Goal: Task Accomplishment & Management: Manage account settings

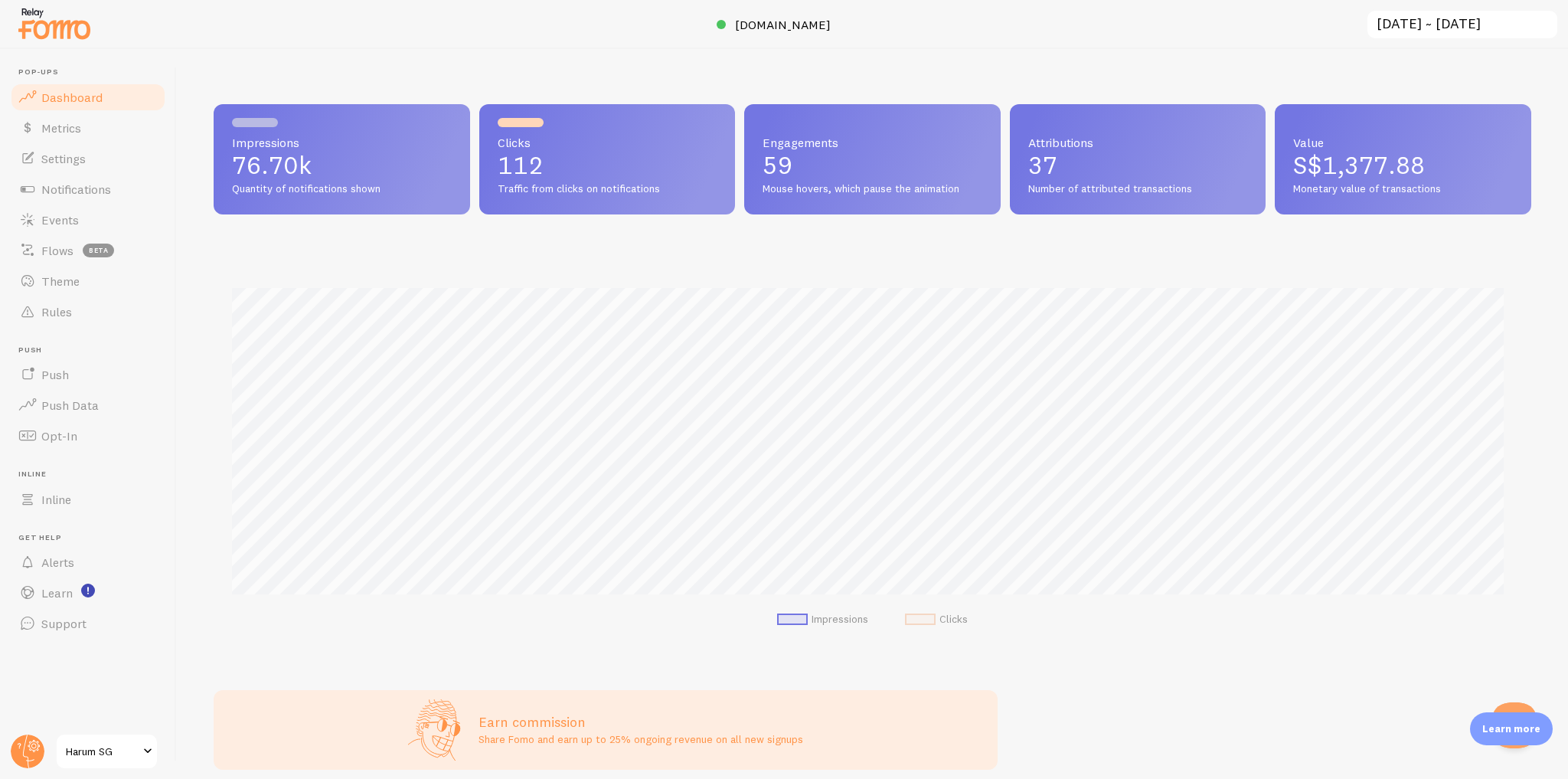
scroll to position [402, 1308]
click at [121, 753] on span "Harum SG" at bounding box center [102, 752] width 73 height 19
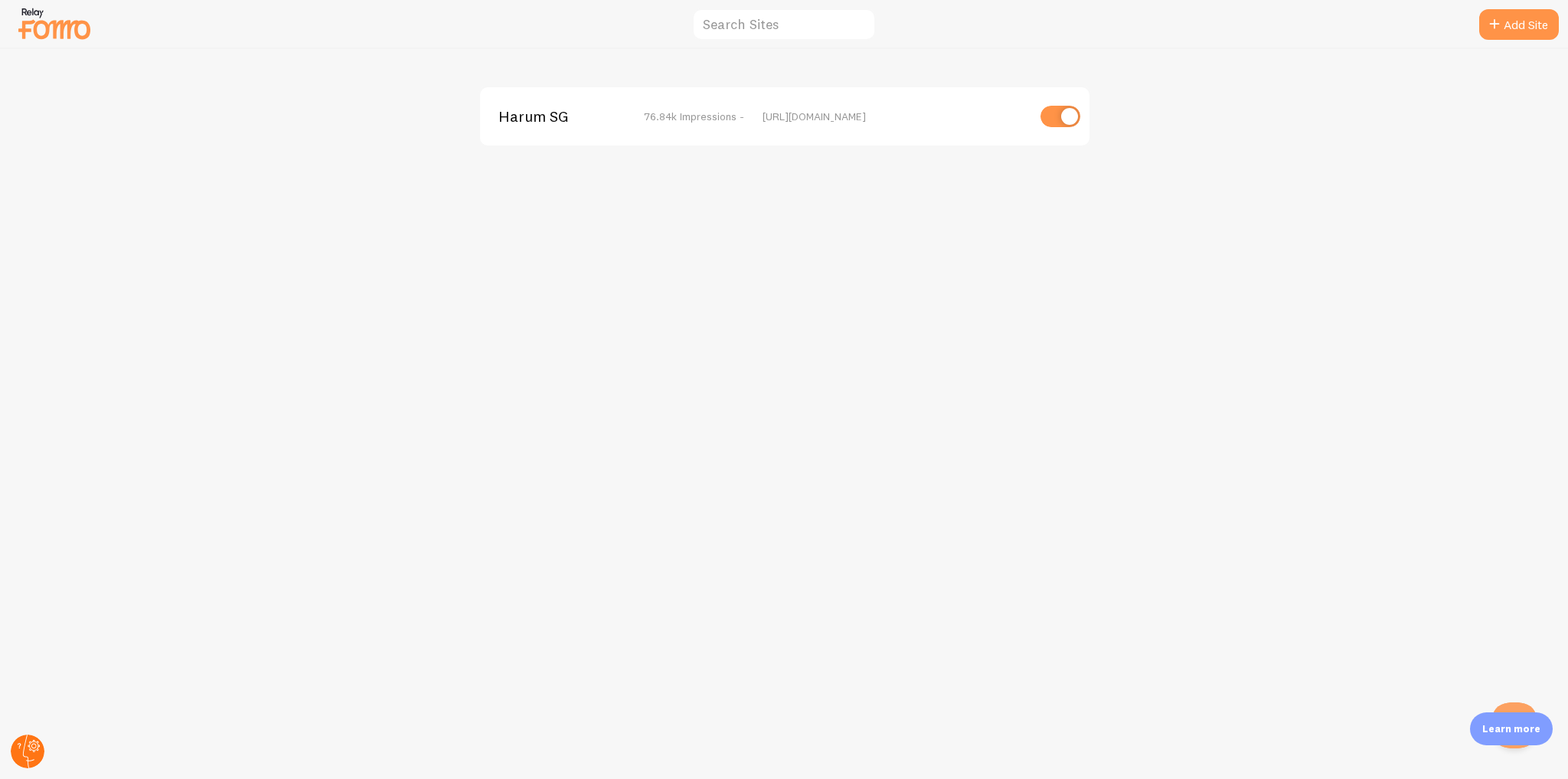
click at [33, 751] on circle at bounding box center [28, 752] width 34 height 34
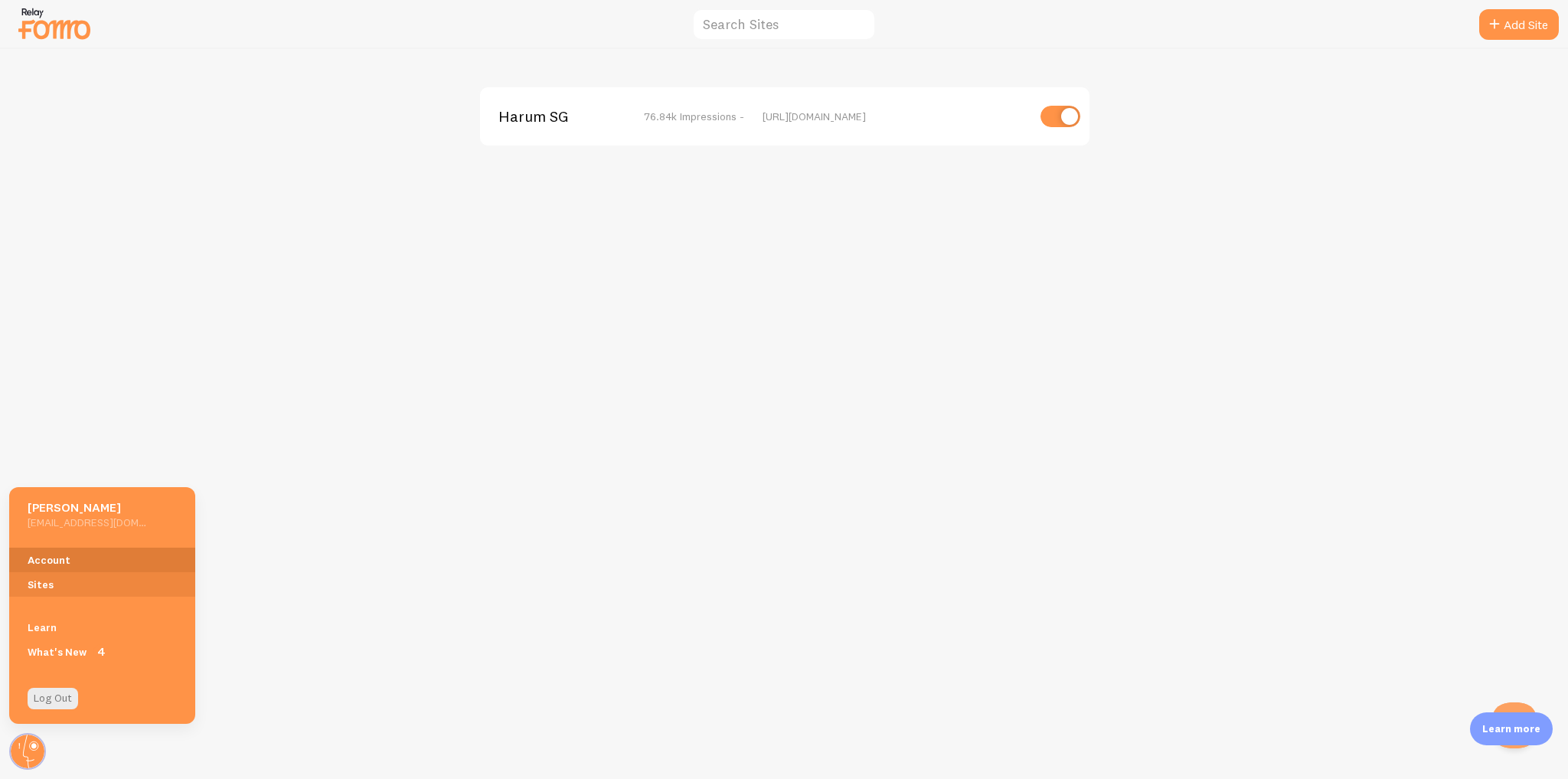
click at [116, 565] on link "Account" at bounding box center [102, 560] width 186 height 25
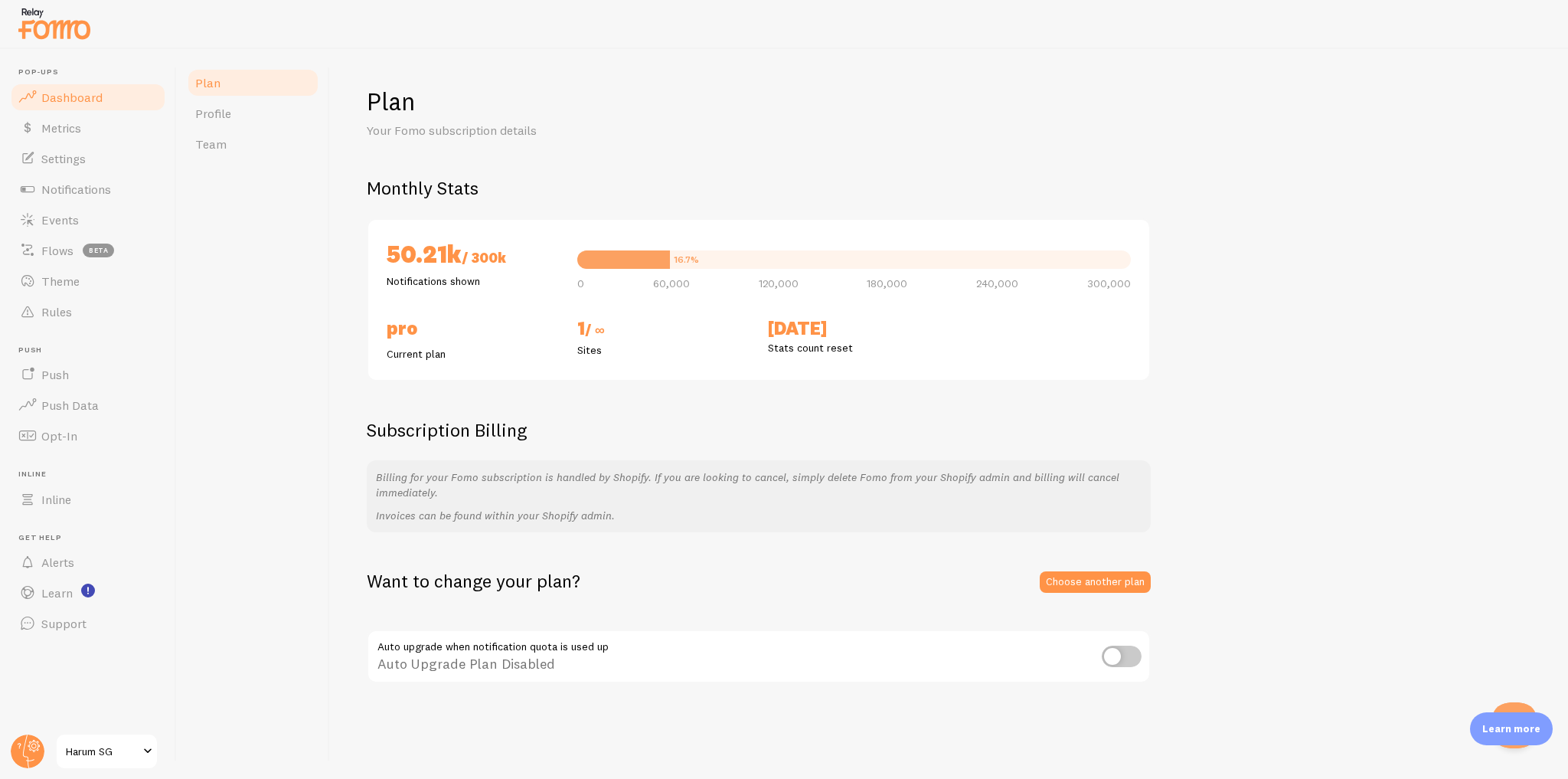
click at [116, 99] on link "Dashboard" at bounding box center [88, 98] width 158 height 31
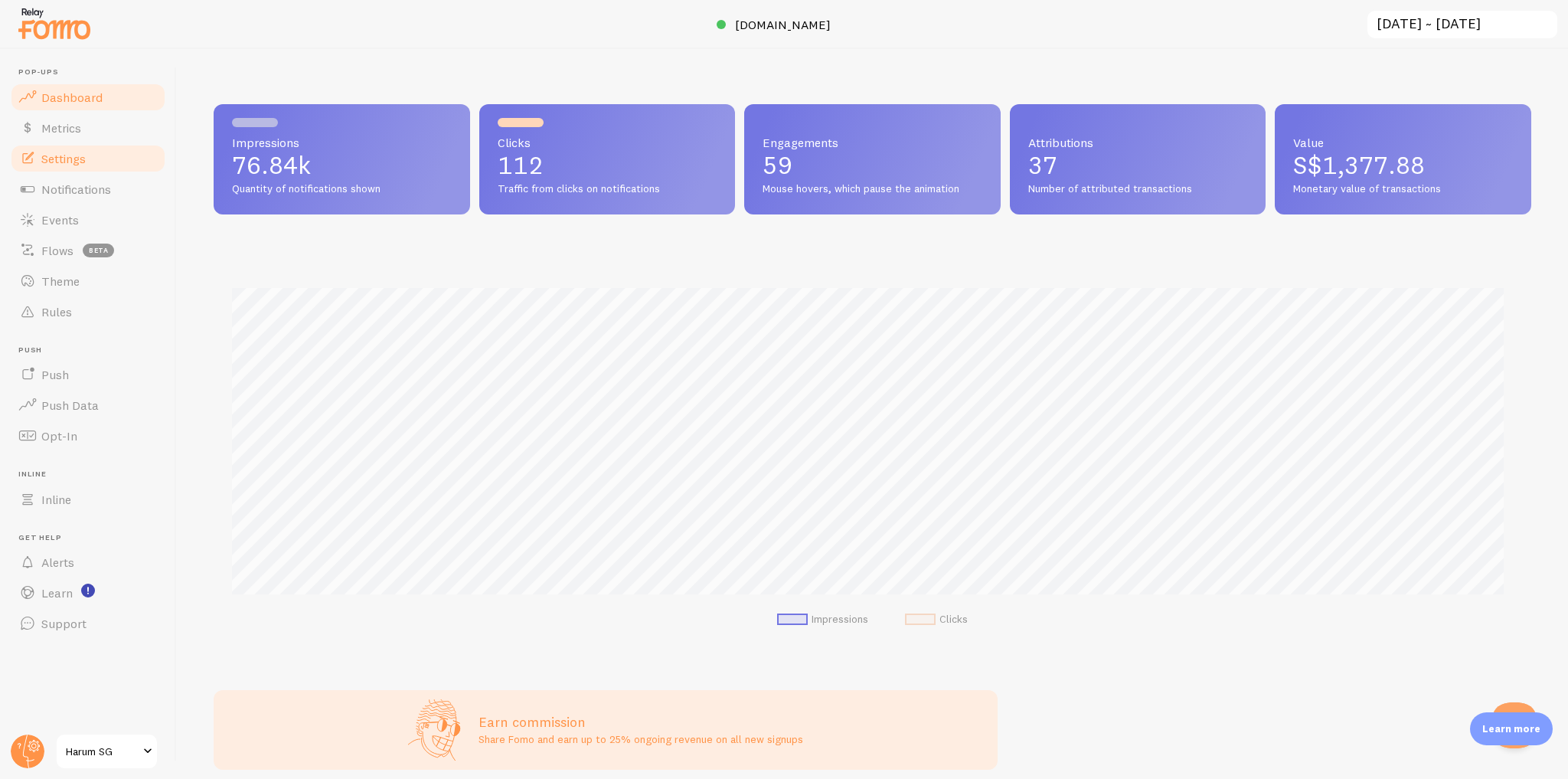
scroll to position [402, 1308]
click at [31, 744] on circle at bounding box center [28, 752] width 34 height 34
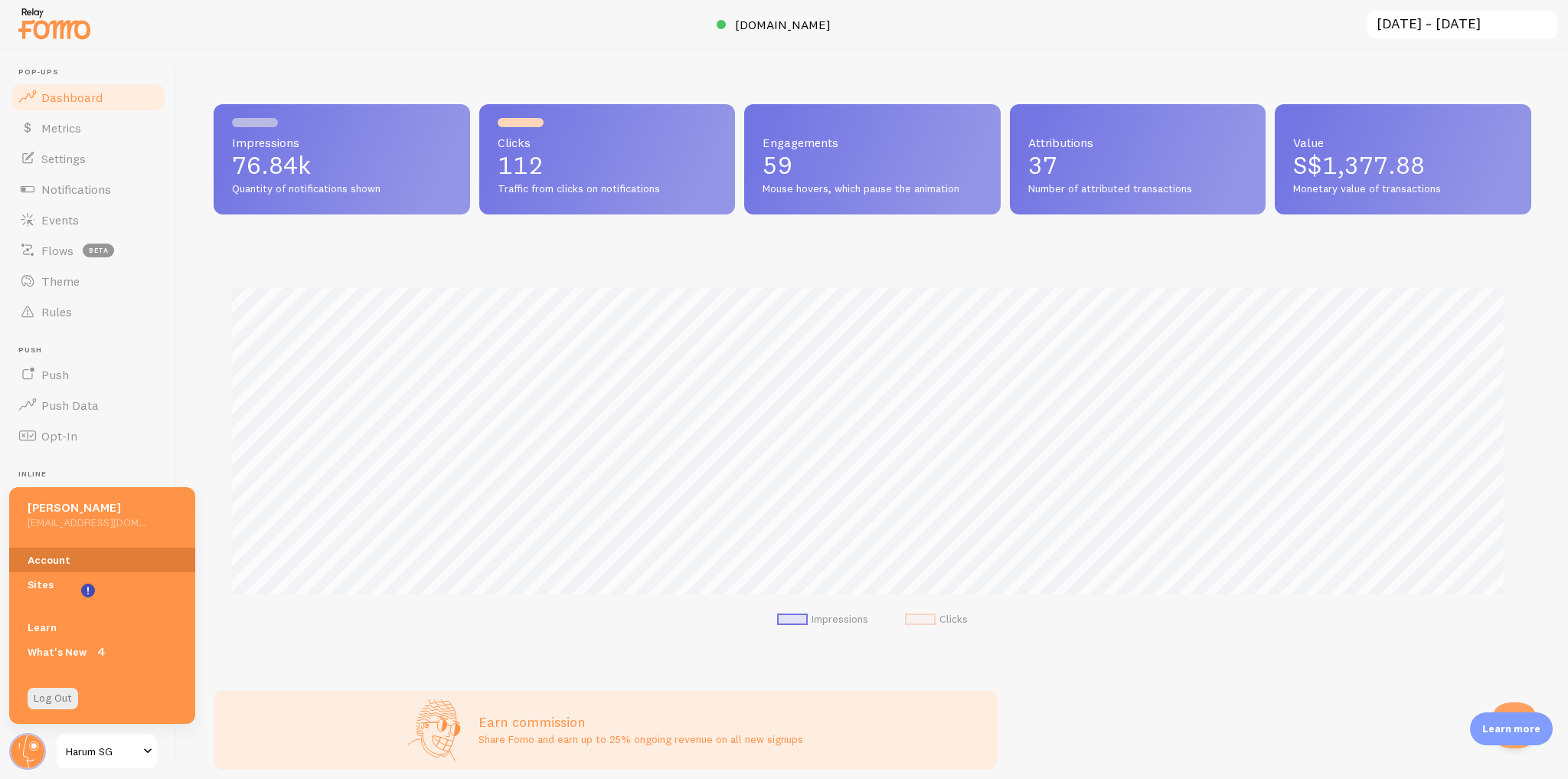
click at [132, 561] on link "Account" at bounding box center [102, 560] width 186 height 25
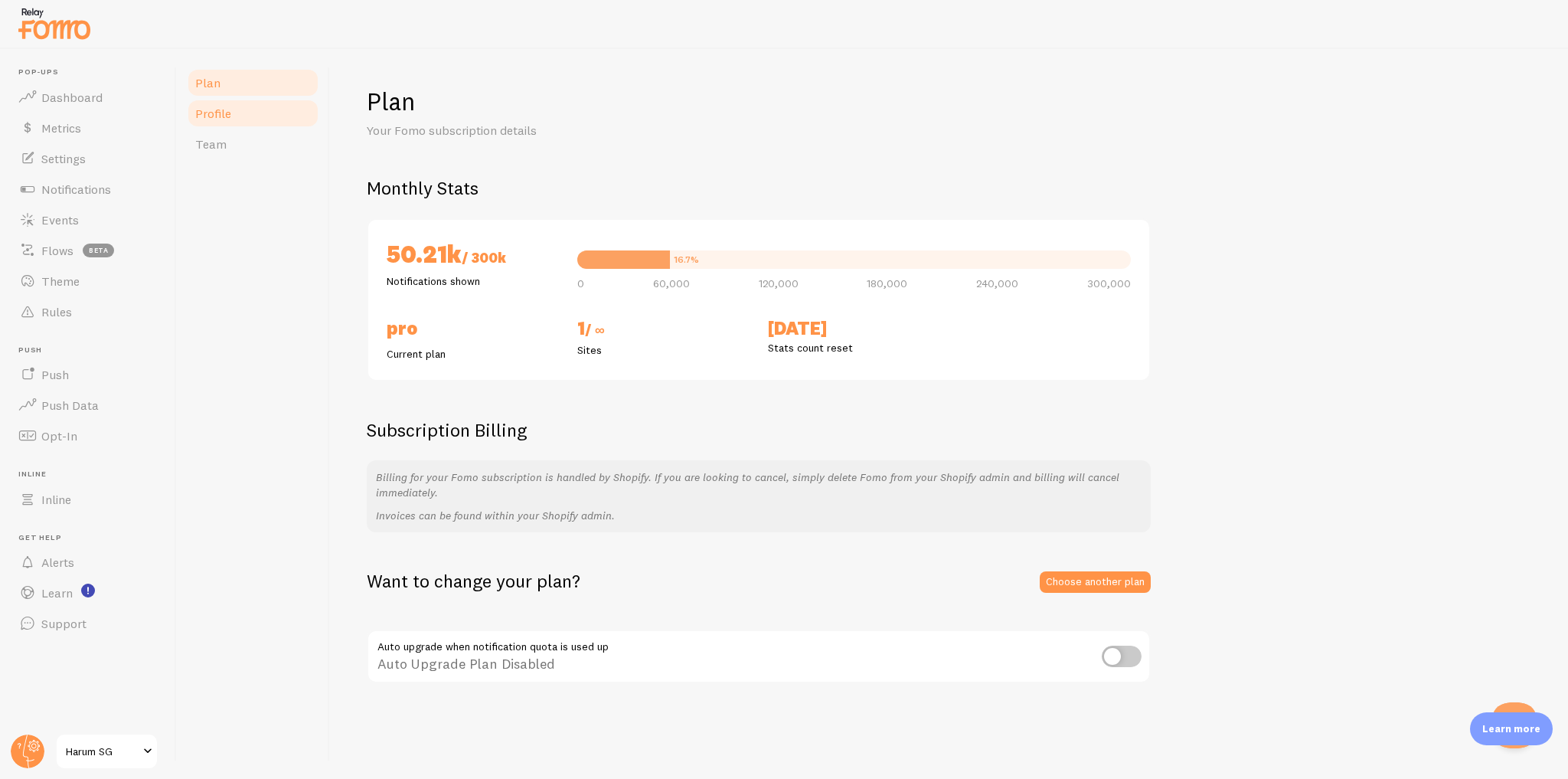
click at [285, 120] on link "Profile" at bounding box center [252, 114] width 134 height 31
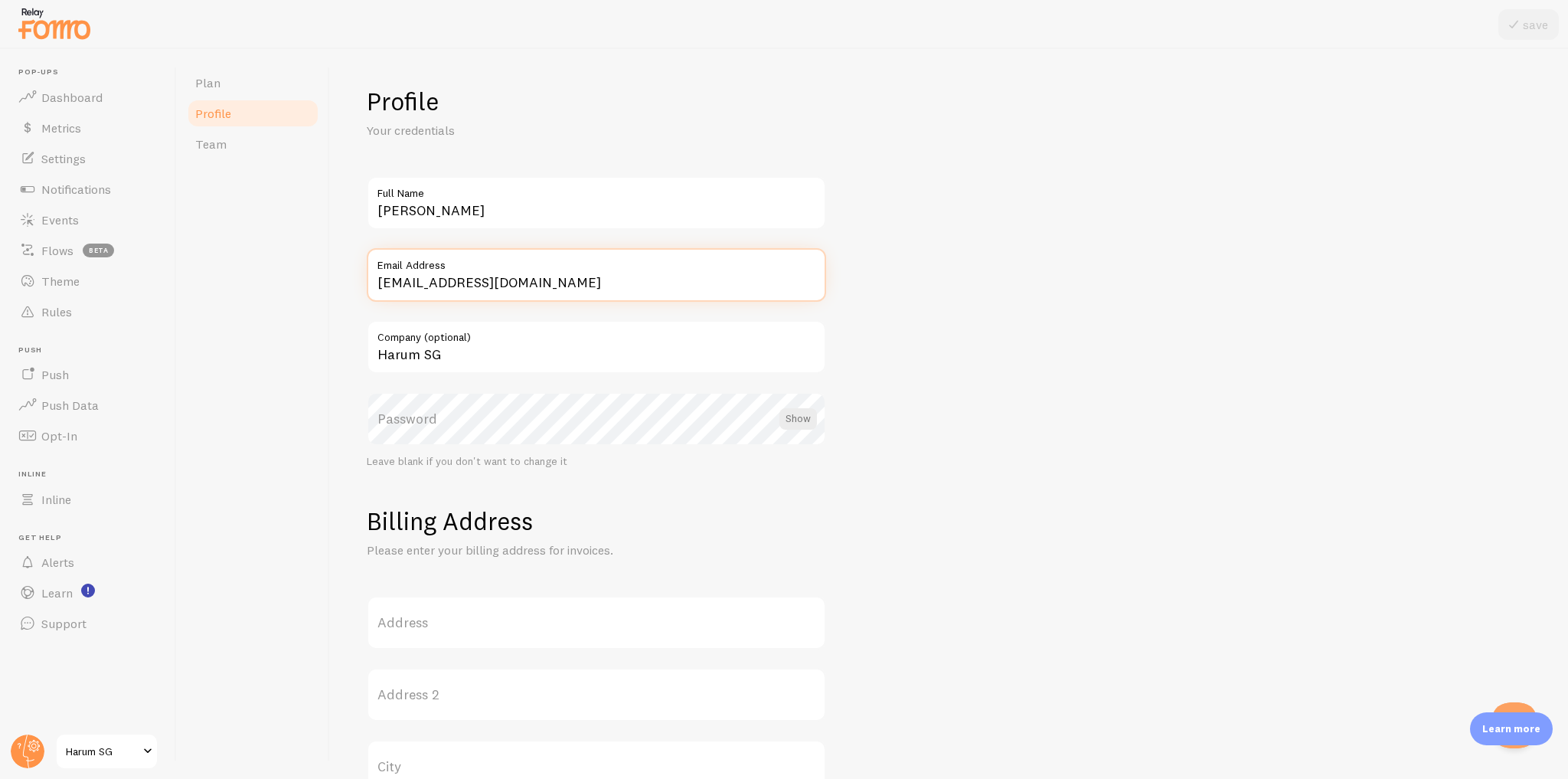
drag, startPoint x: 426, startPoint y: 279, endPoint x: 320, endPoint y: 280, distance: 106.0
click at [320, 280] on div "Plan Profile Team Profile Your credentials [PERSON_NAME] Full Name [EMAIL_ADDRE…" at bounding box center [871, 414] width 1391 height 730
type input "[EMAIL_ADDRESS][DOMAIN_NAME]"
click at [1527, 18] on button "save" at bounding box center [1529, 25] width 60 height 31
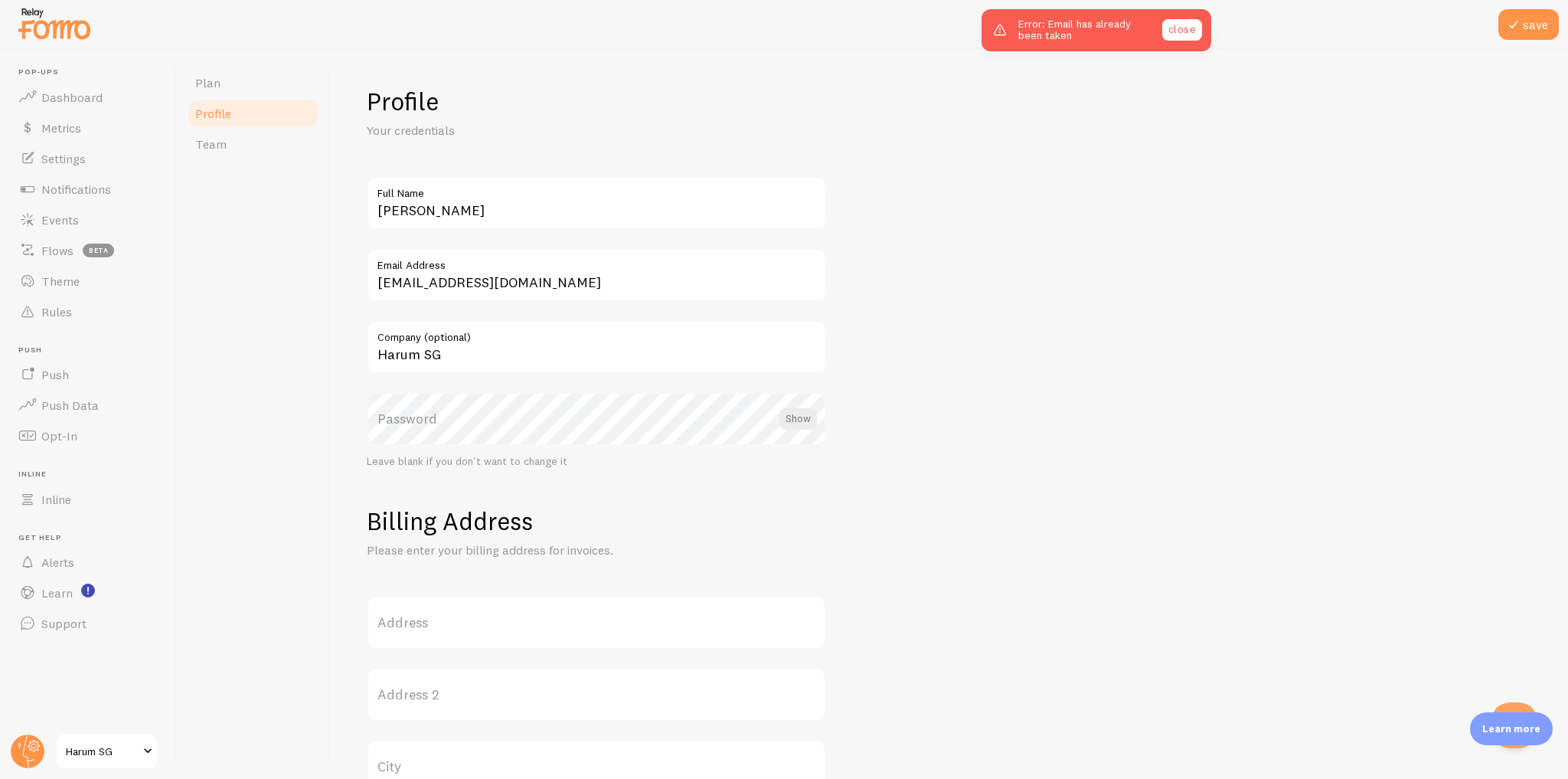
click at [1193, 32] on link "close" at bounding box center [1182, 30] width 39 height 22
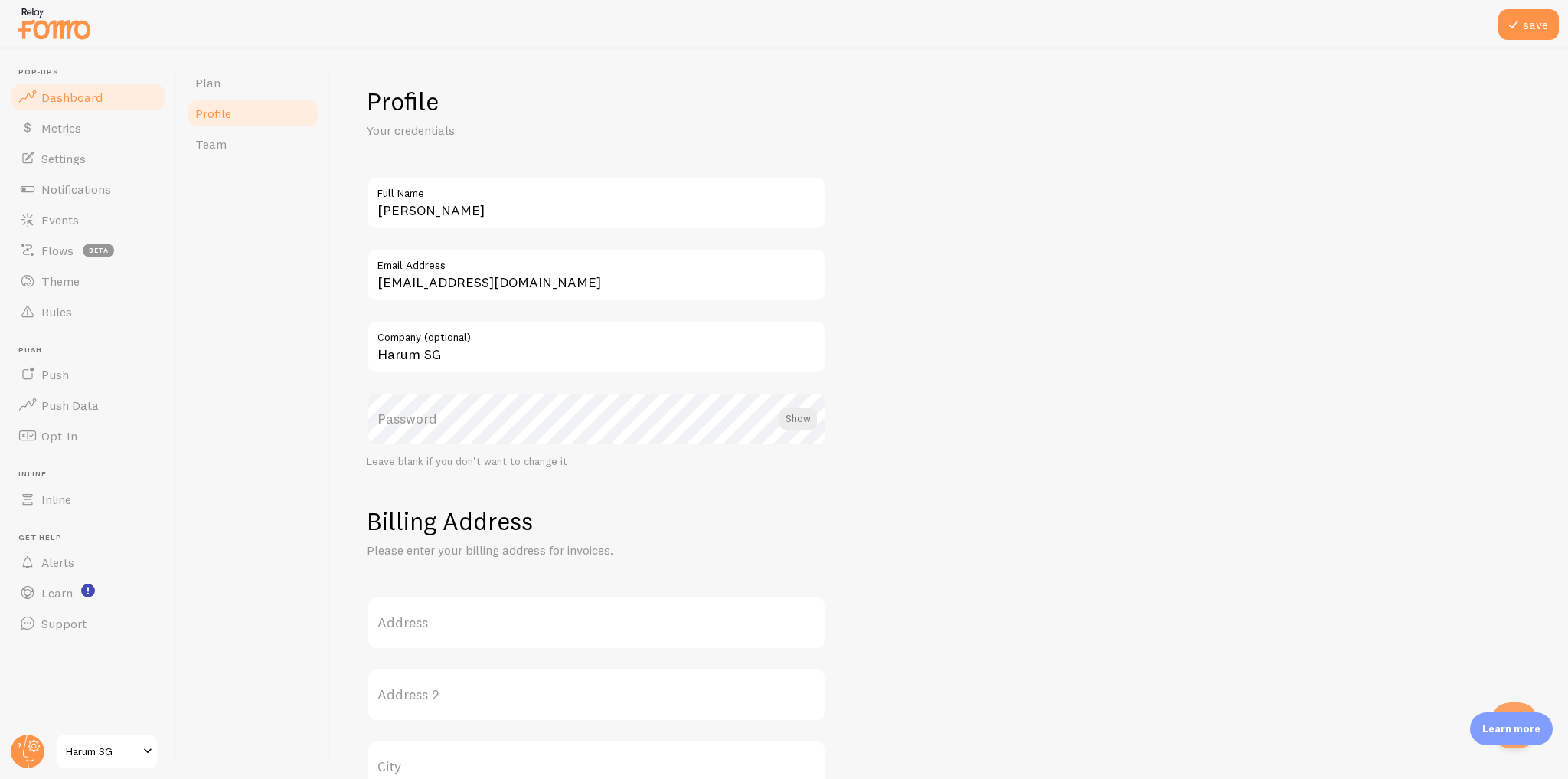
click at [88, 109] on link "Dashboard" at bounding box center [88, 98] width 158 height 31
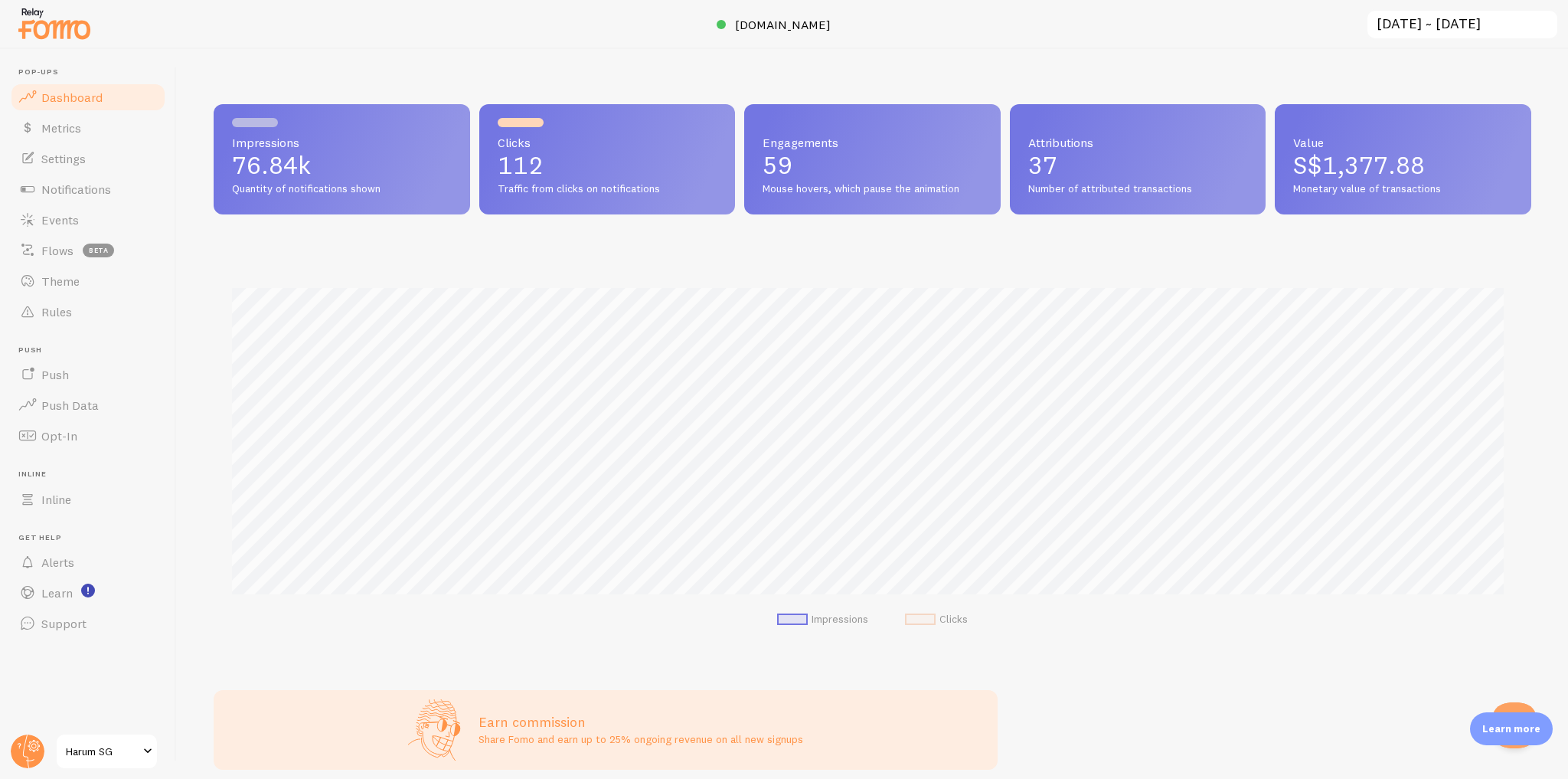
scroll to position [402, 1308]
click at [87, 133] on link "Metrics" at bounding box center [88, 128] width 158 height 31
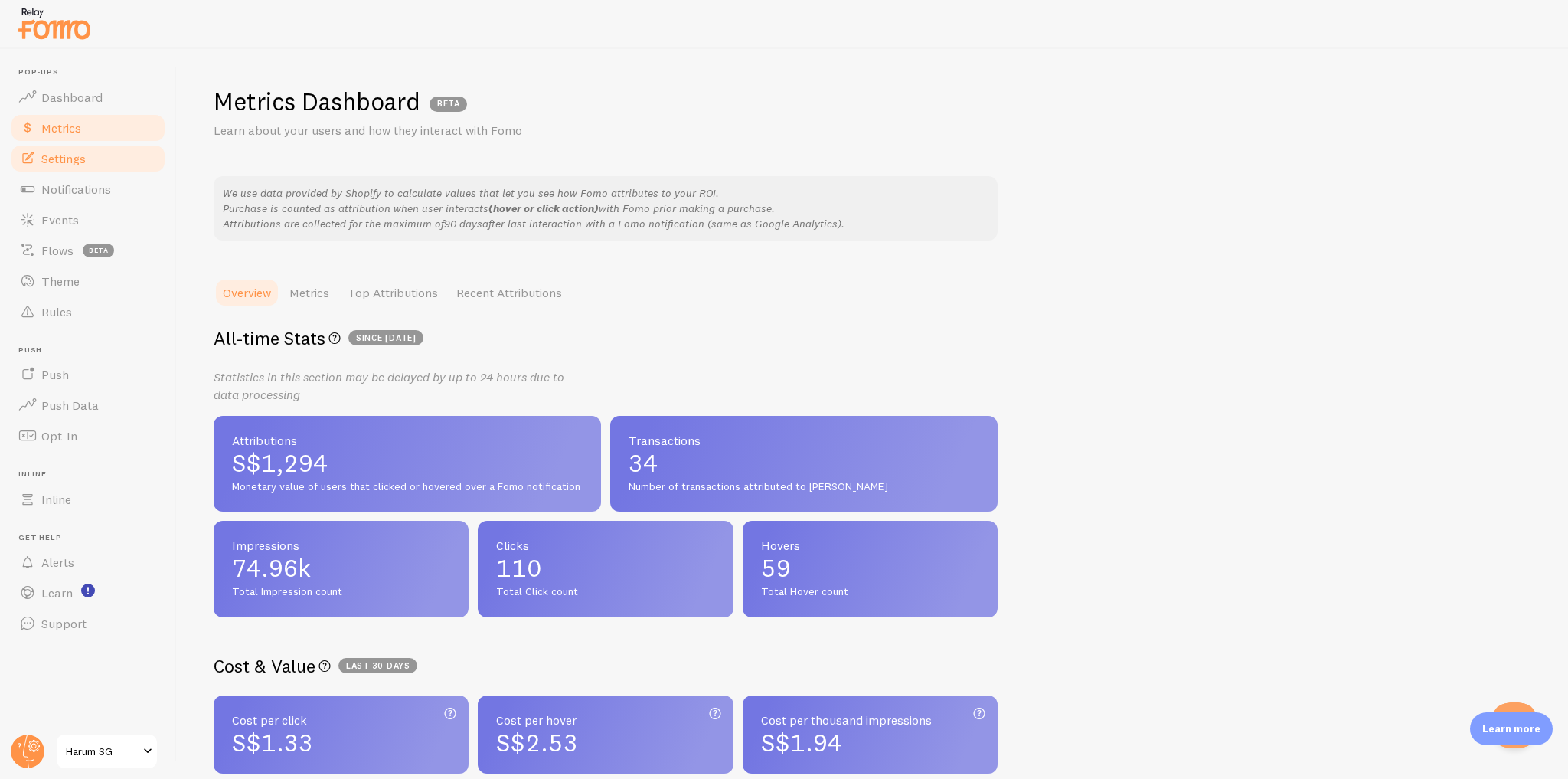
click at [114, 157] on link "Settings" at bounding box center [88, 159] width 158 height 31
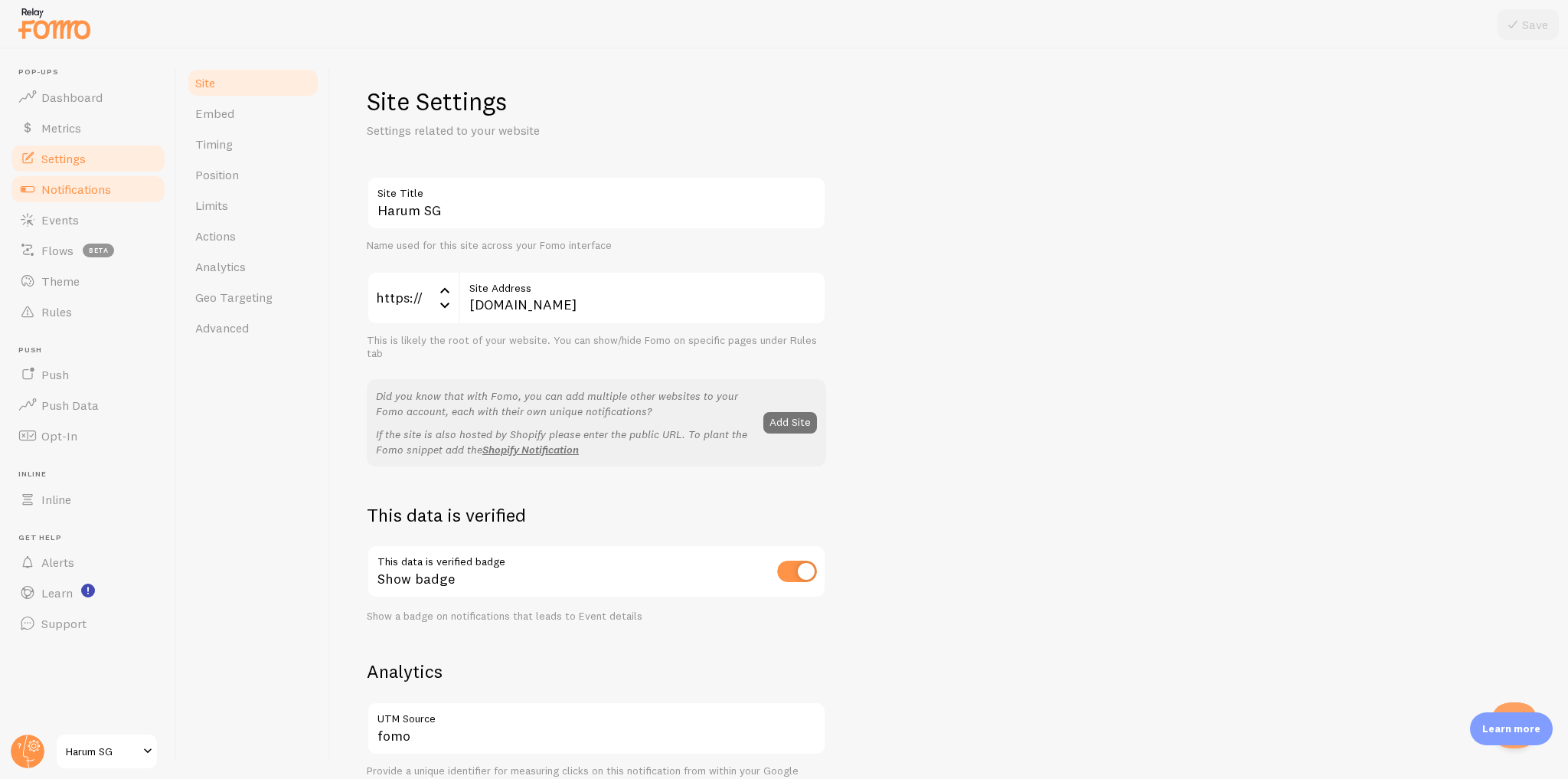
click at [114, 186] on link "Notifications" at bounding box center [88, 190] width 158 height 31
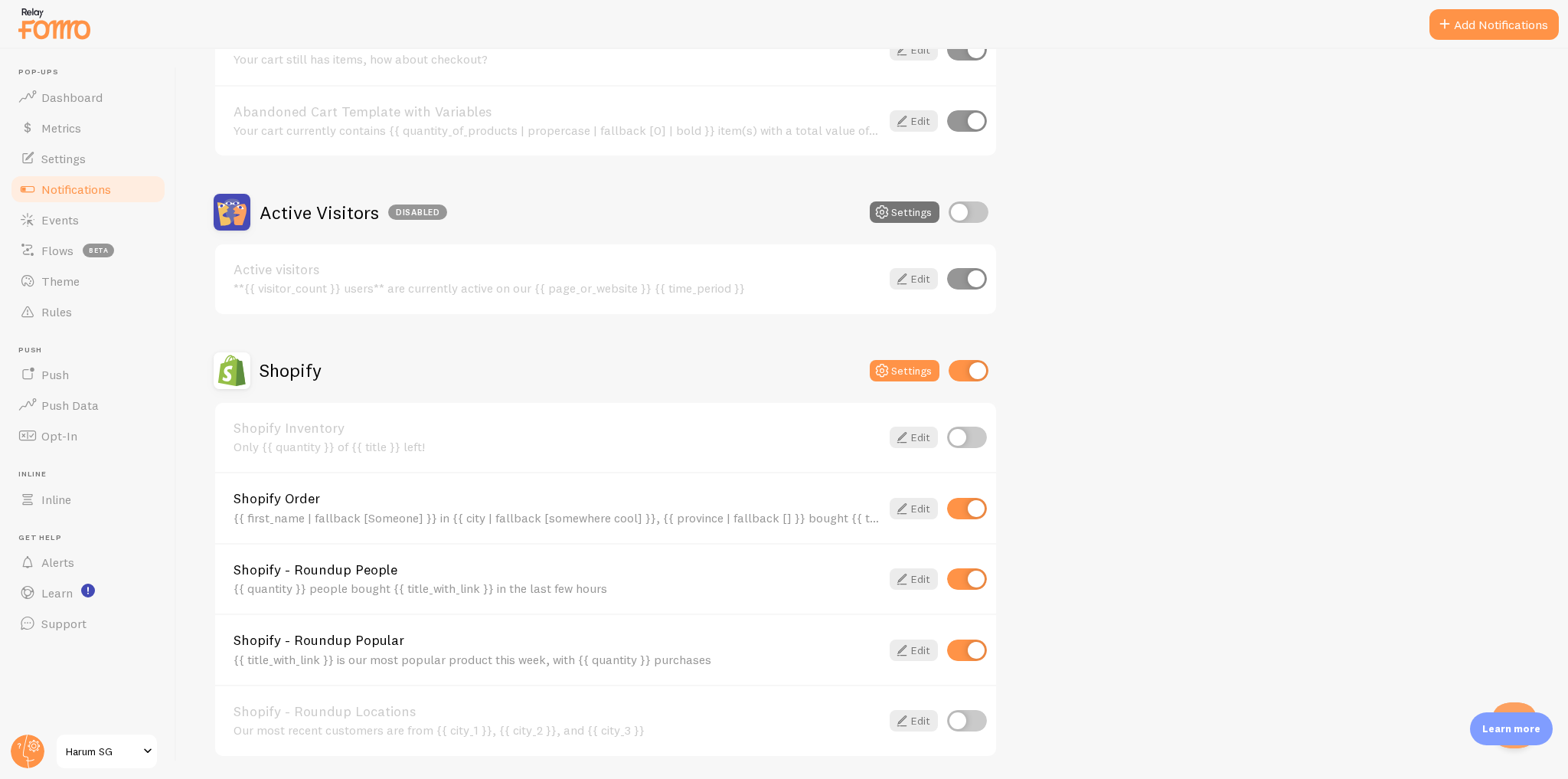
scroll to position [368, 0]
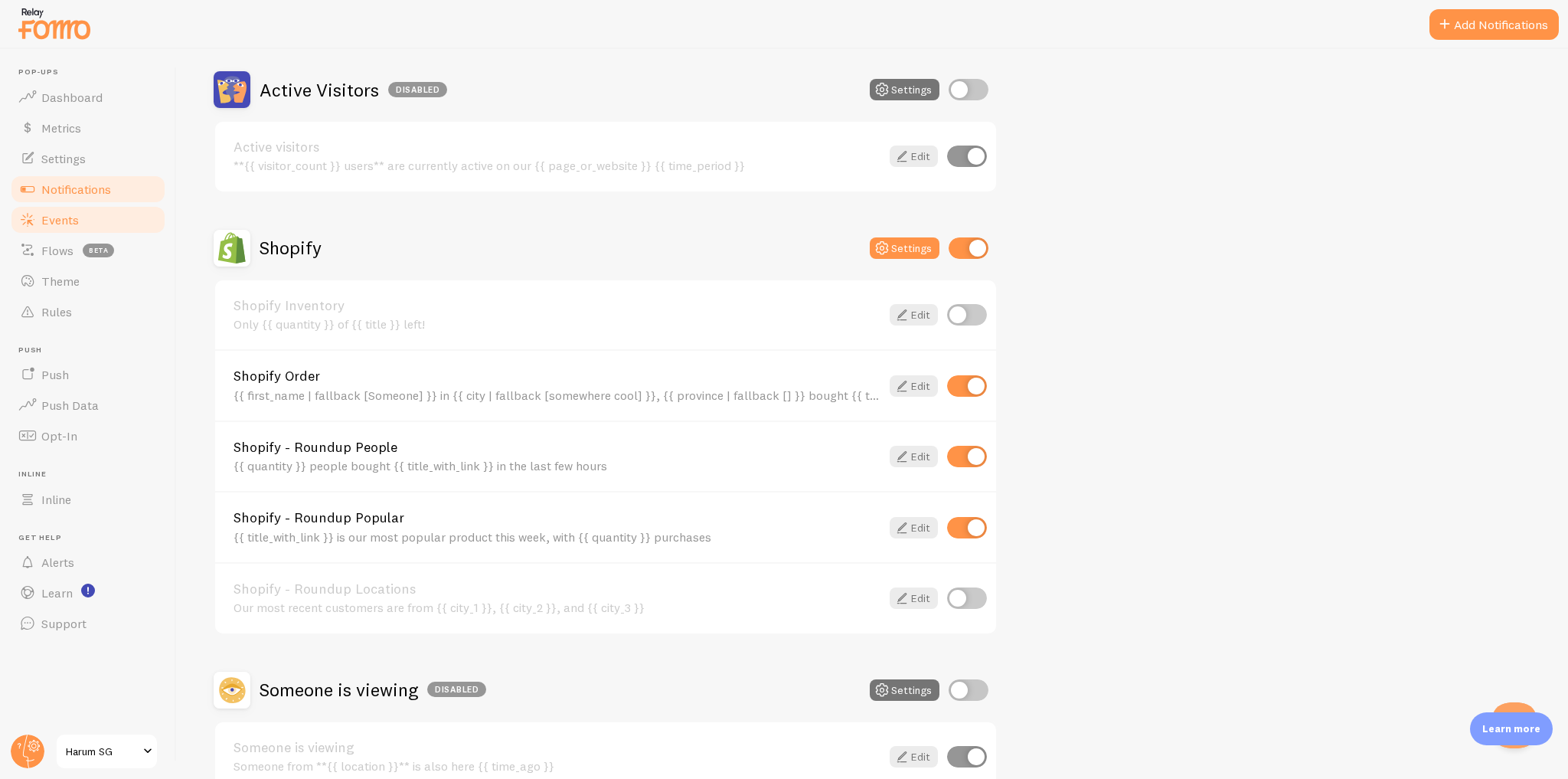
click at [119, 227] on link "Events" at bounding box center [88, 220] width 158 height 31
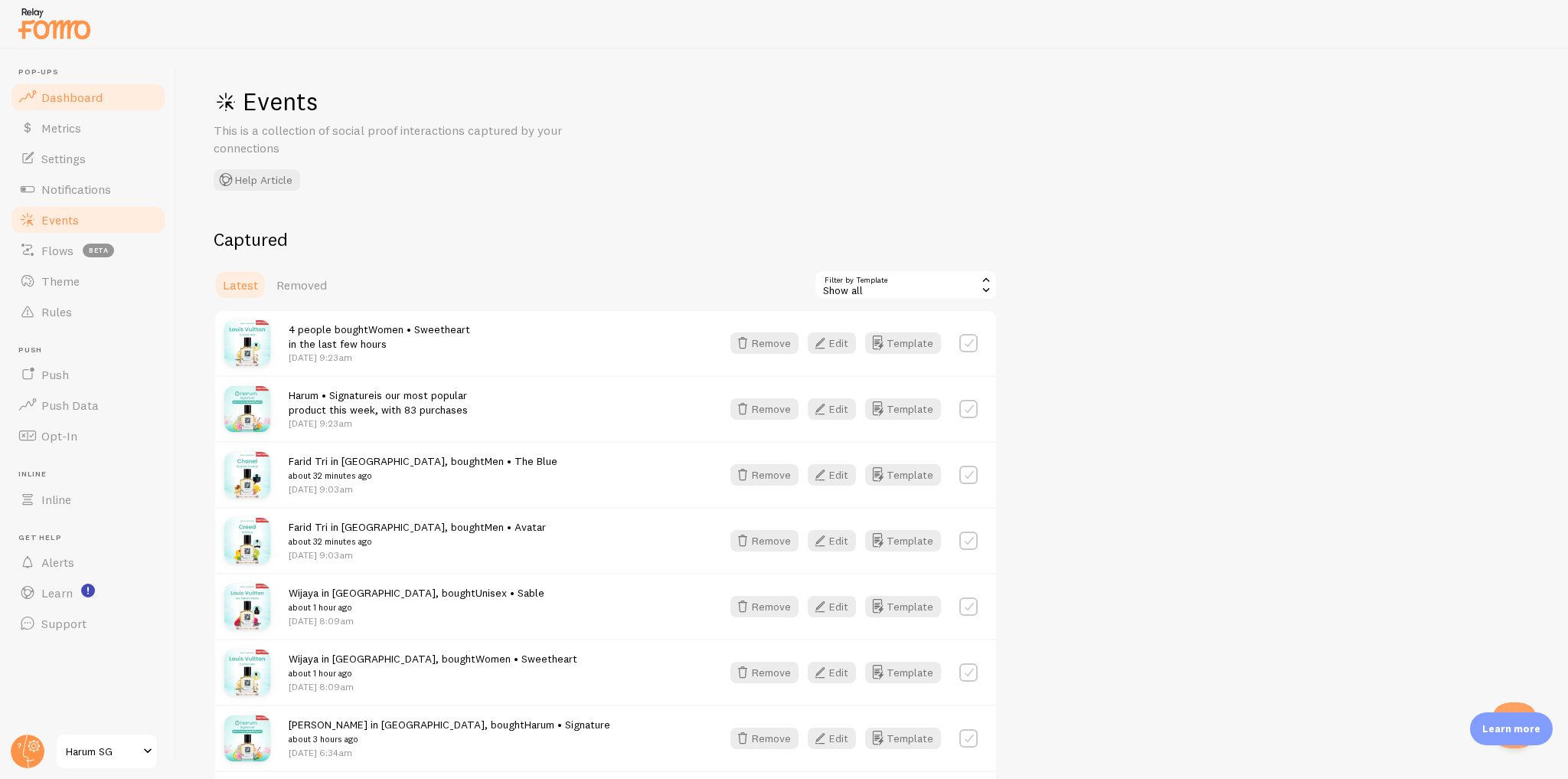
click at [147, 99] on link "Dashboard" at bounding box center [88, 98] width 158 height 31
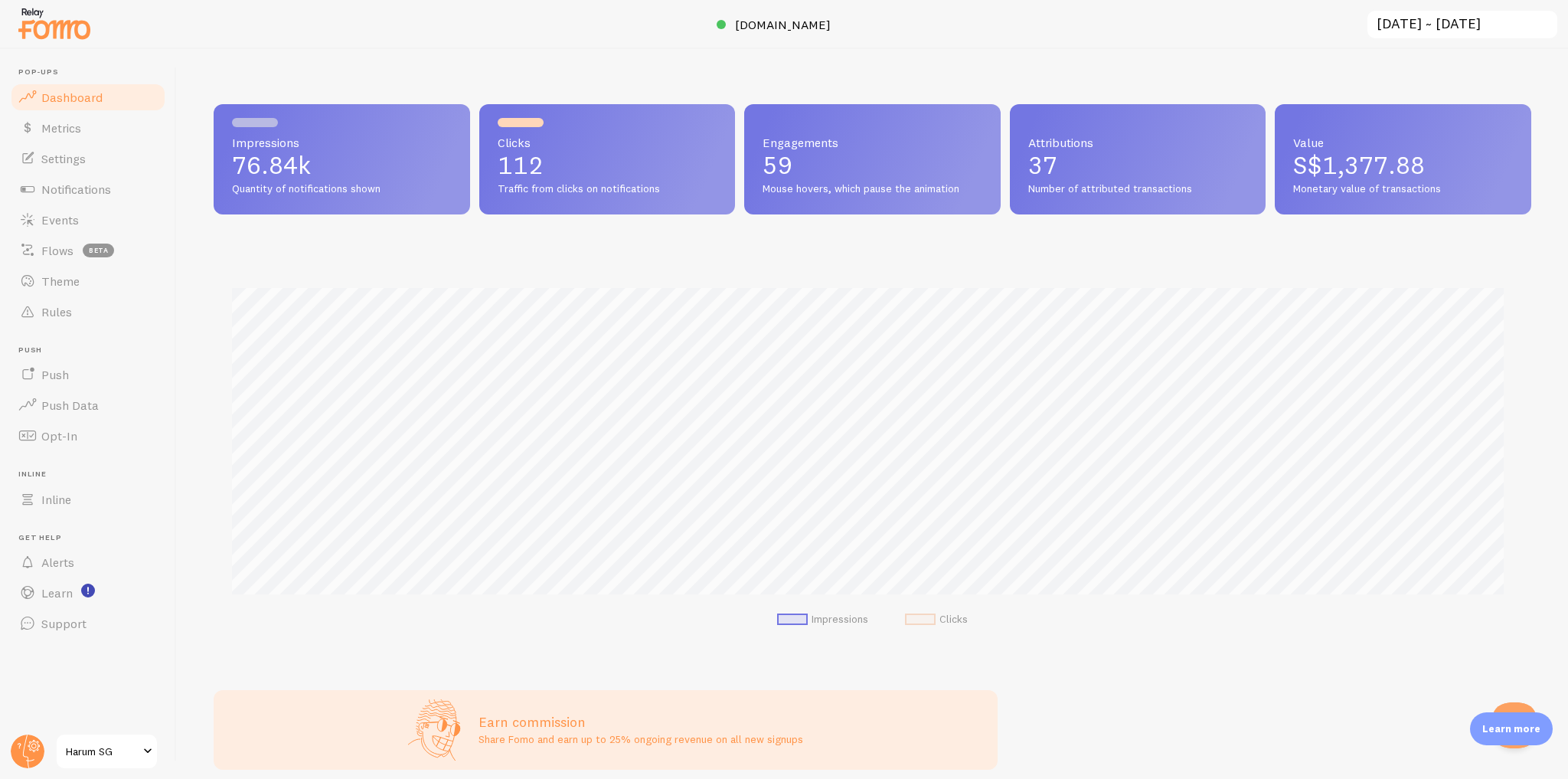
scroll to position [402, 1308]
